Goal: Find specific page/section: Find specific page/section

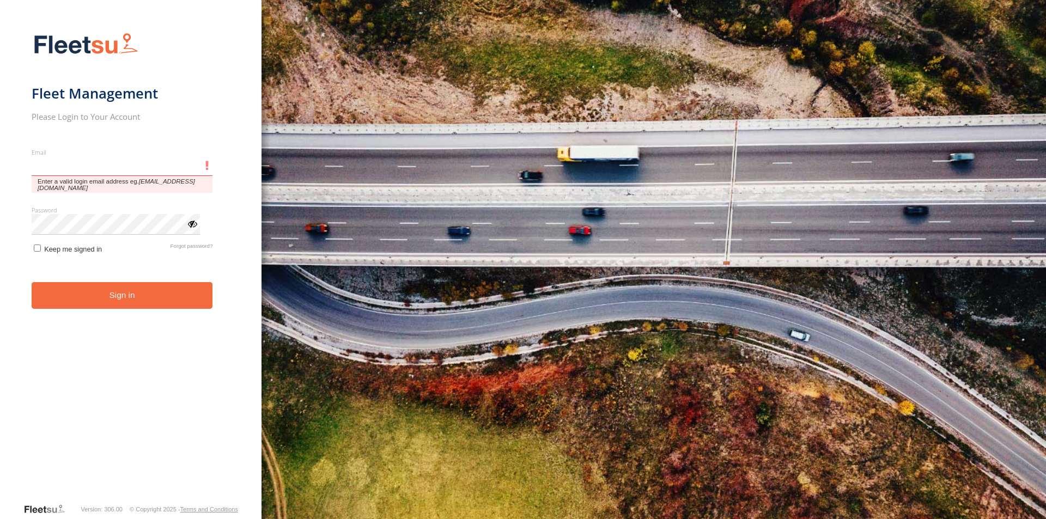
type input "**********"
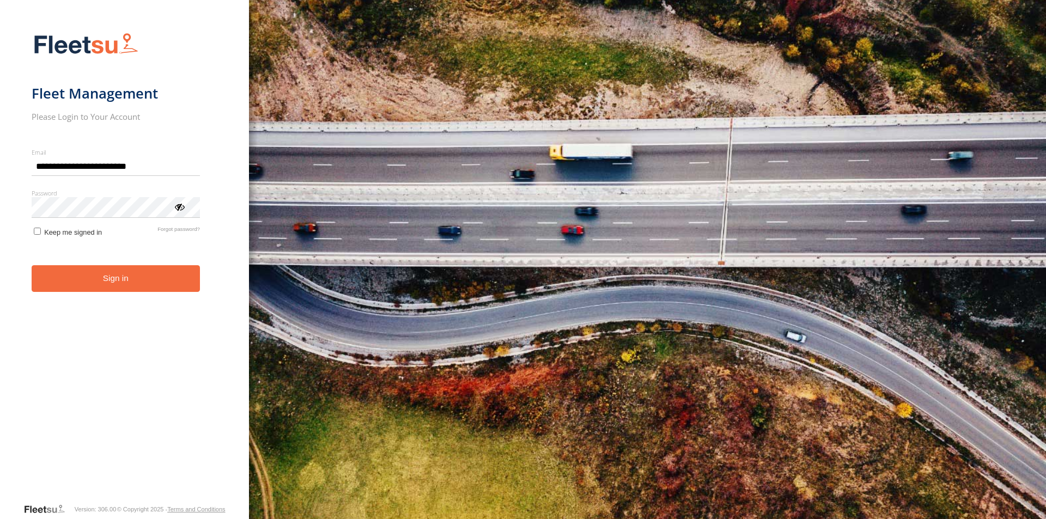
click at [71, 289] on button "Sign in" at bounding box center [116, 278] width 168 height 27
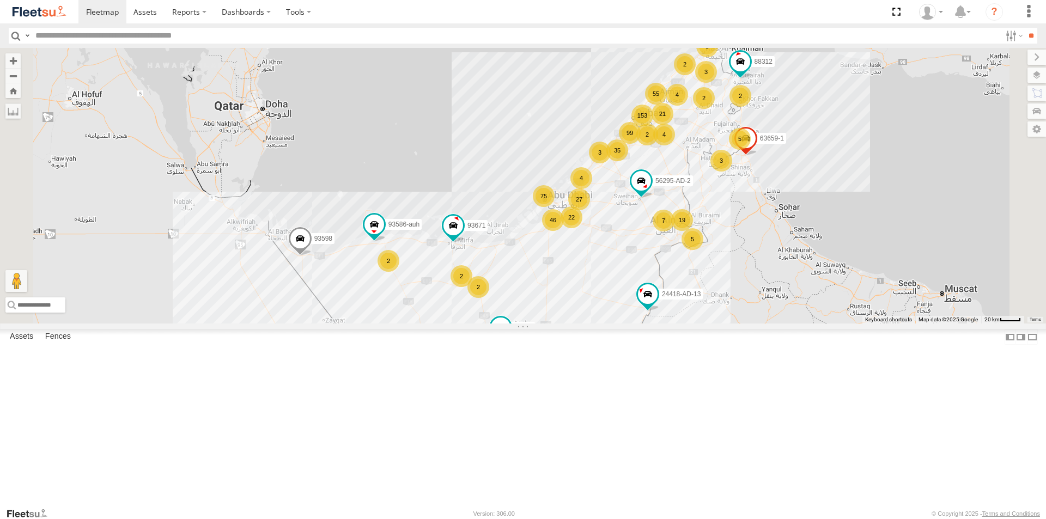
drag, startPoint x: 781, startPoint y: 154, endPoint x: 697, endPoint y: 141, distance: 85.6
click at [781, 154] on div "153 19 99 21 22 75 55 3 46 3 35 5 4 27 7 5 93598 5 63659-1 2 87841 2 2 3 86239-…" at bounding box center [523, 186] width 1046 height 276
click at [167, 38] on input "text" at bounding box center [516, 36] width 970 height 16
type input "*****"
click at [1025, 28] on input "**" at bounding box center [1031, 36] width 13 height 16
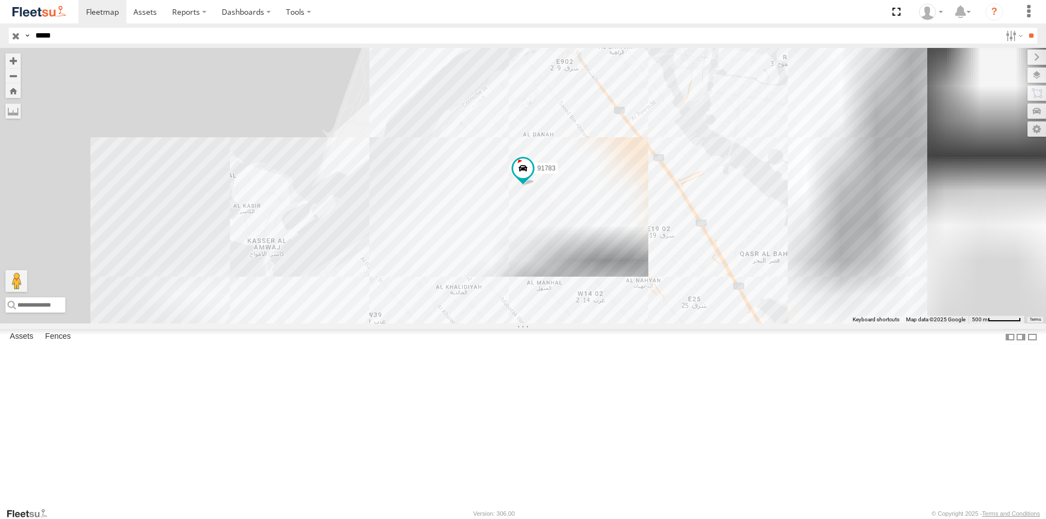
click at [0, 0] on div "AUH-OAR-BIKE" at bounding box center [0, 0] width 0 height 0
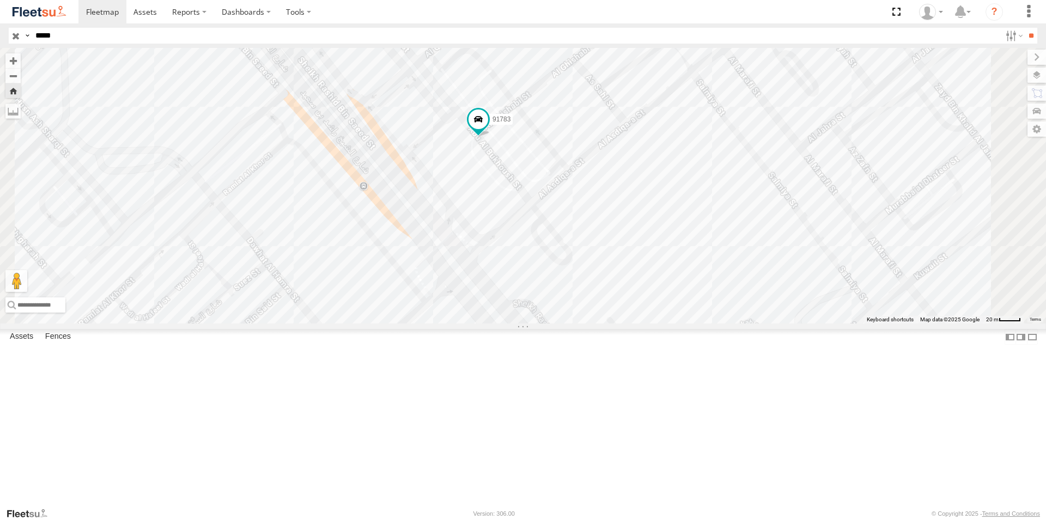
click at [0, 0] on div "91783" at bounding box center [0, 0] width 0 height 0
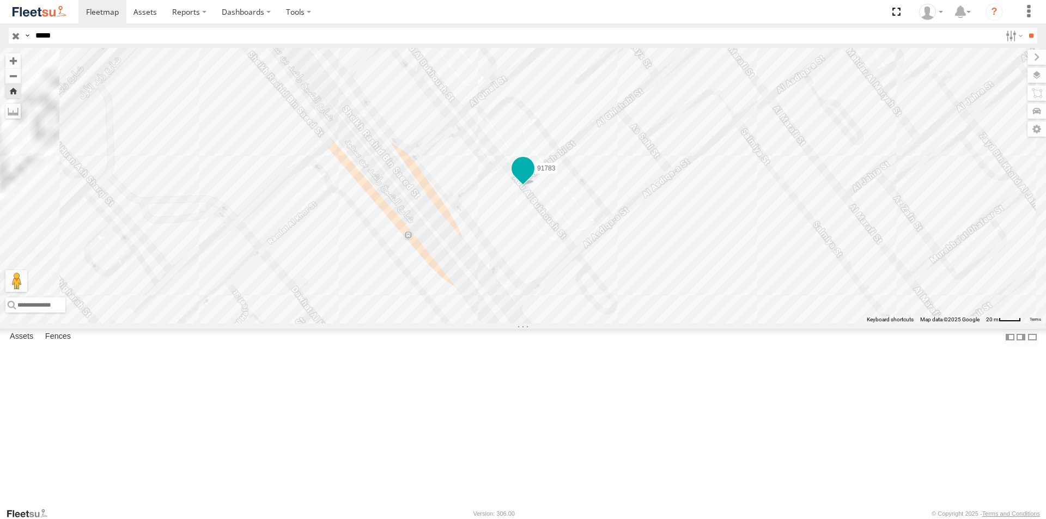
click at [533, 178] on span at bounding box center [523, 169] width 20 height 20
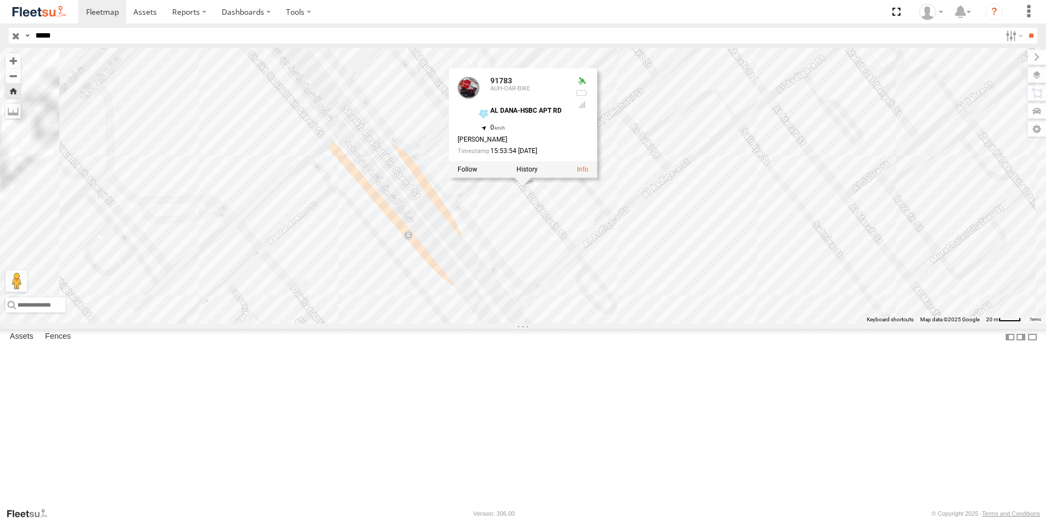
click at [0, 0] on div "AUH-OAR-BIKE" at bounding box center [0, 0] width 0 height 0
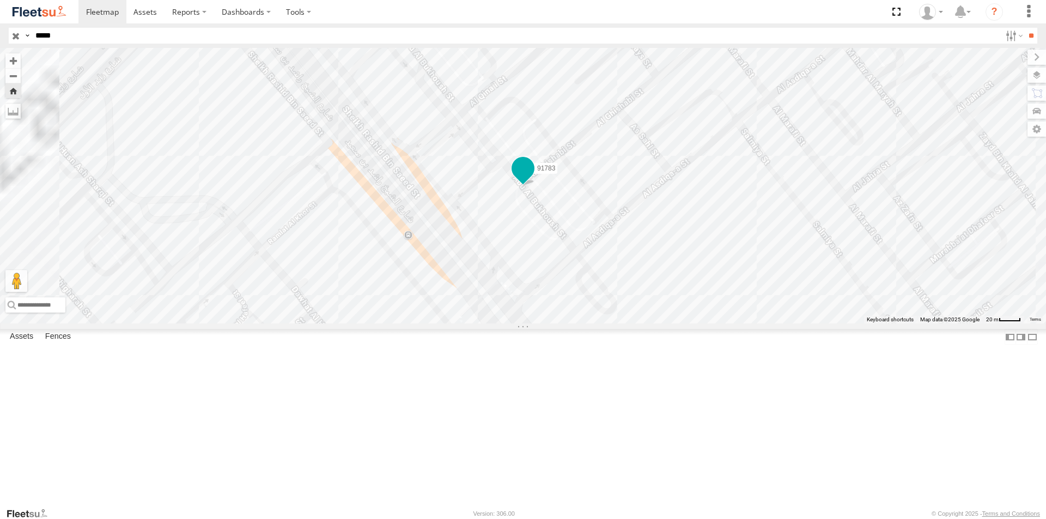
click at [533, 178] on span at bounding box center [523, 169] width 20 height 20
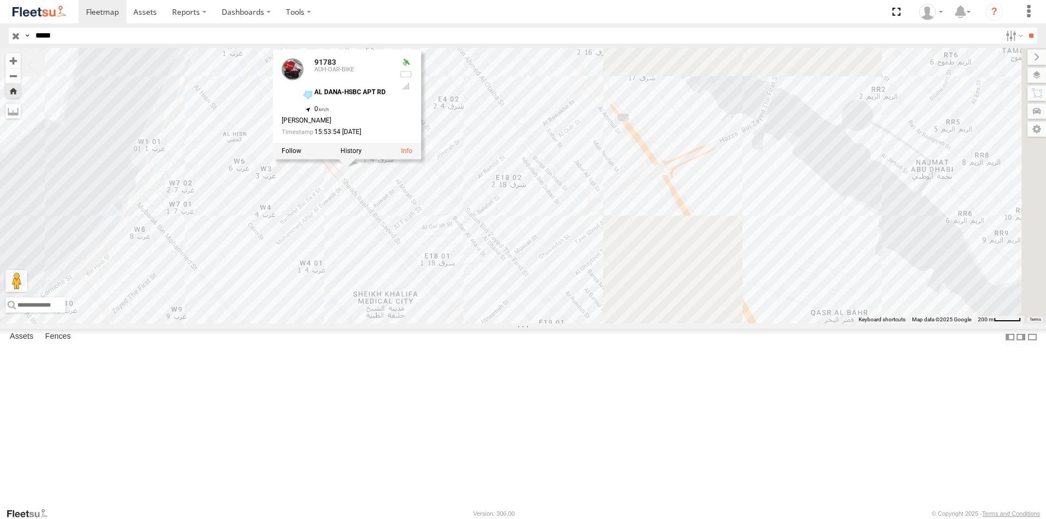
drag, startPoint x: 584, startPoint y: 338, endPoint x: 410, endPoint y: 274, distance: 185.5
click at [410, 274] on div "91783 91783 AUH-OAR-BIKE AL DANA-HSBC APT RD 24.48063 , 54.36217 0 [PERSON_NAME…" at bounding box center [523, 186] width 1046 height 276
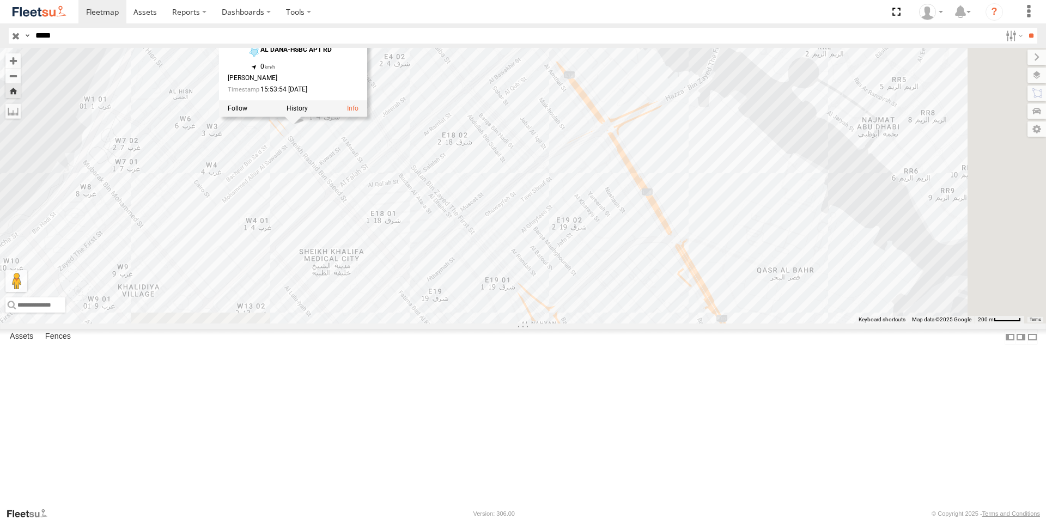
drag, startPoint x: 483, startPoint y: 344, endPoint x: 415, endPoint y: 287, distance: 89.3
click at [413, 290] on div "91783 91783 AUH-OAR-BIKE AL DANA-HSBC APT RD 24.48063 , 54.36217 0 [PERSON_NAME…" at bounding box center [523, 186] width 1046 height 276
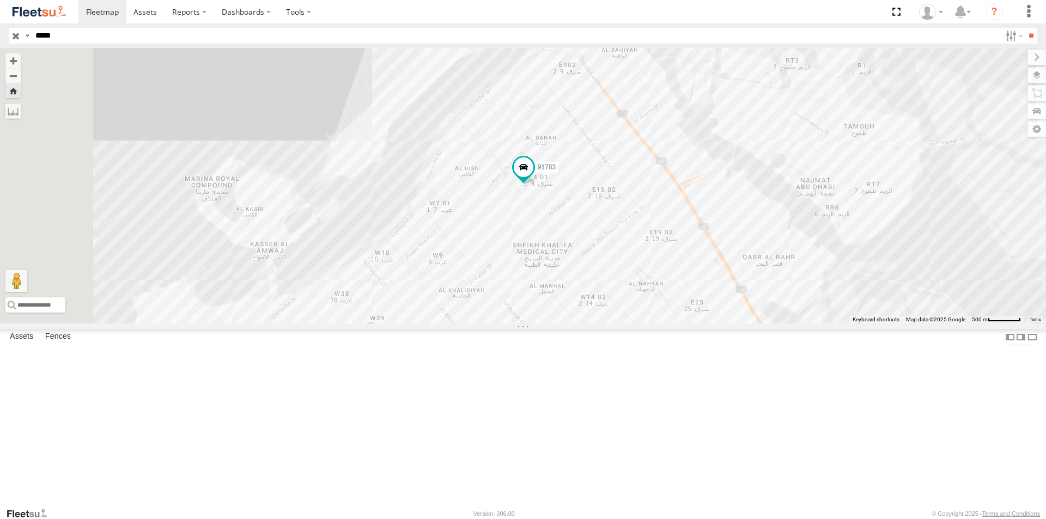
click at [792, 324] on div "91783" at bounding box center [523, 186] width 1046 height 276
